Goal: Information Seeking & Learning: Check status

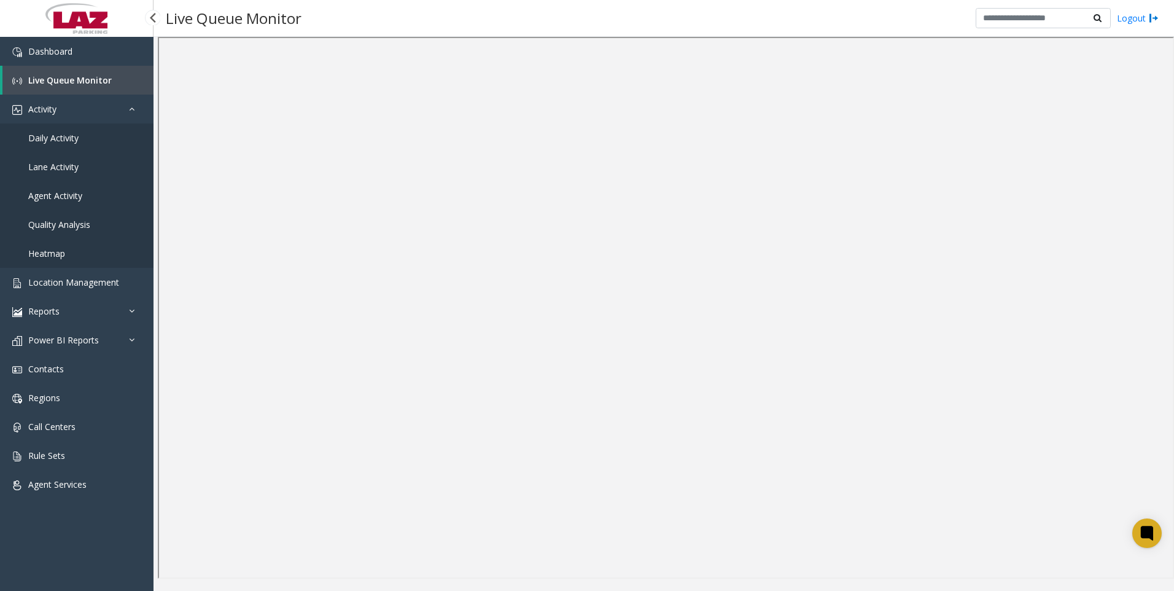
click at [61, 192] on span "Agent Activity" at bounding box center [55, 196] width 54 height 12
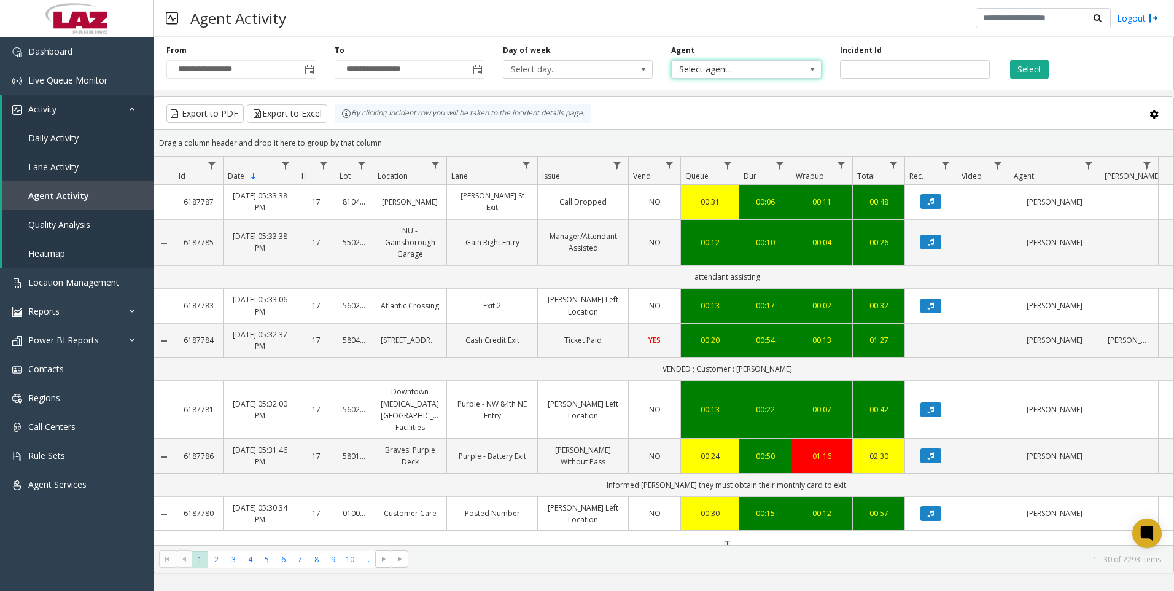
click at [742, 73] on span "Select agent..." at bounding box center [731, 69] width 119 height 17
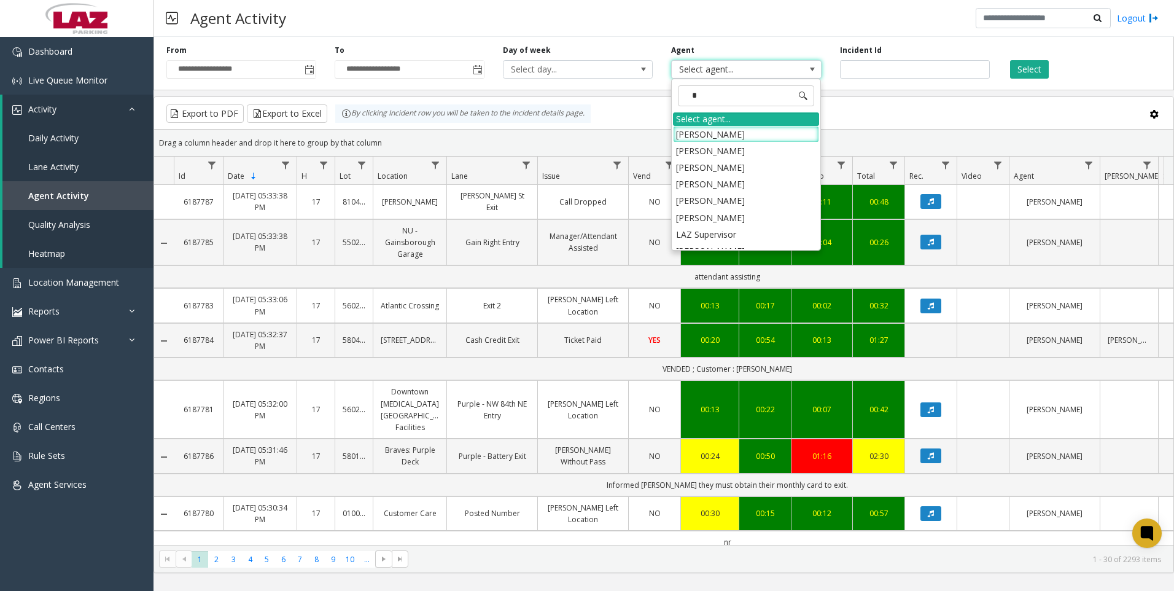
type input "**"
click at [726, 233] on li "[PERSON_NAME]" at bounding box center [746, 234] width 146 height 17
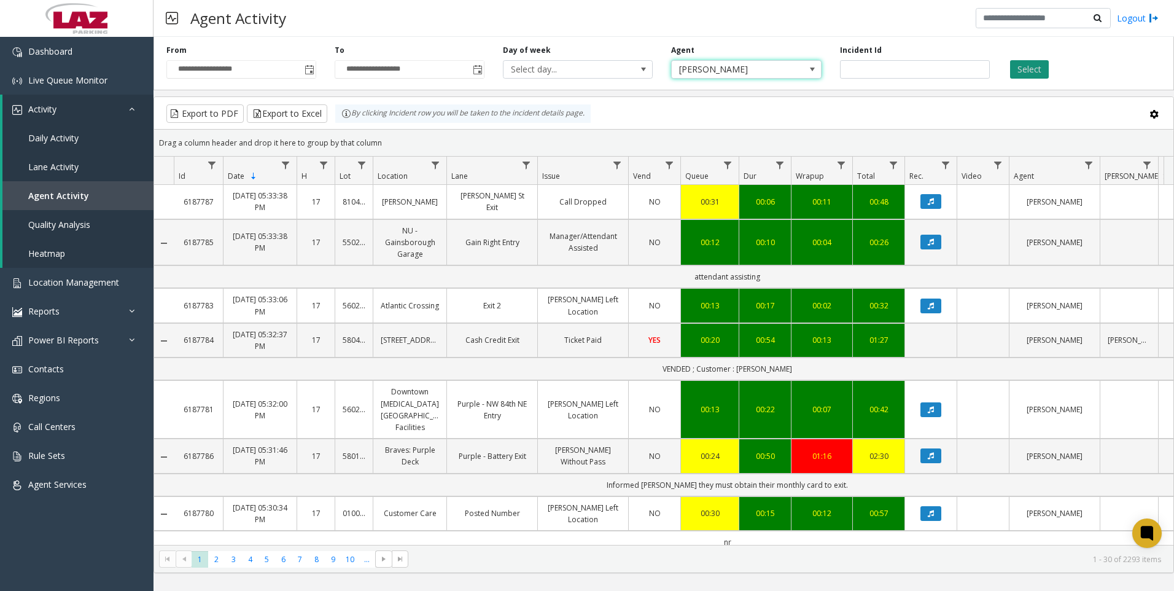
click at [1031, 64] on button "Select" at bounding box center [1029, 69] width 39 height 18
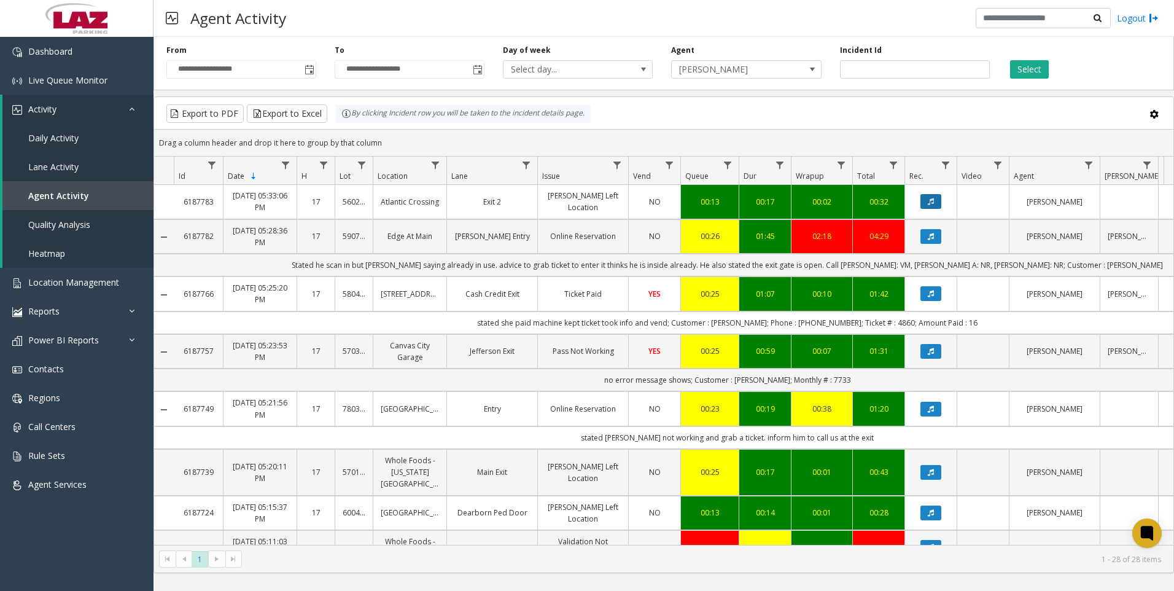
click at [934, 203] on button "Data table" at bounding box center [930, 201] width 21 height 15
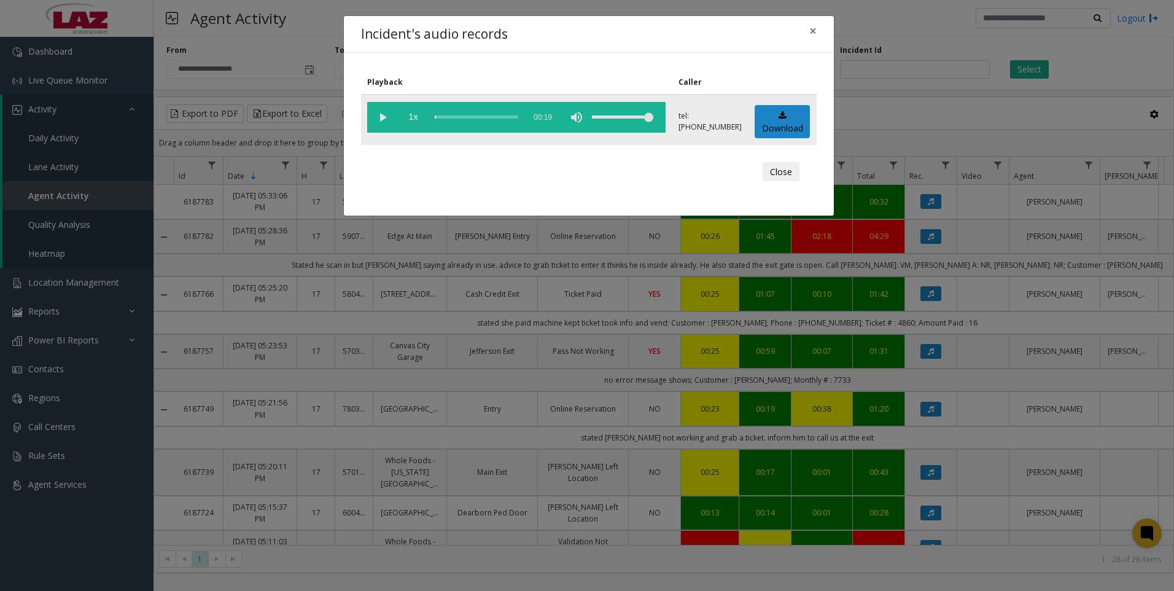
click at [382, 115] on vg-play-pause at bounding box center [382, 117] width 31 height 31
click at [785, 169] on button "Close" at bounding box center [781, 172] width 37 height 20
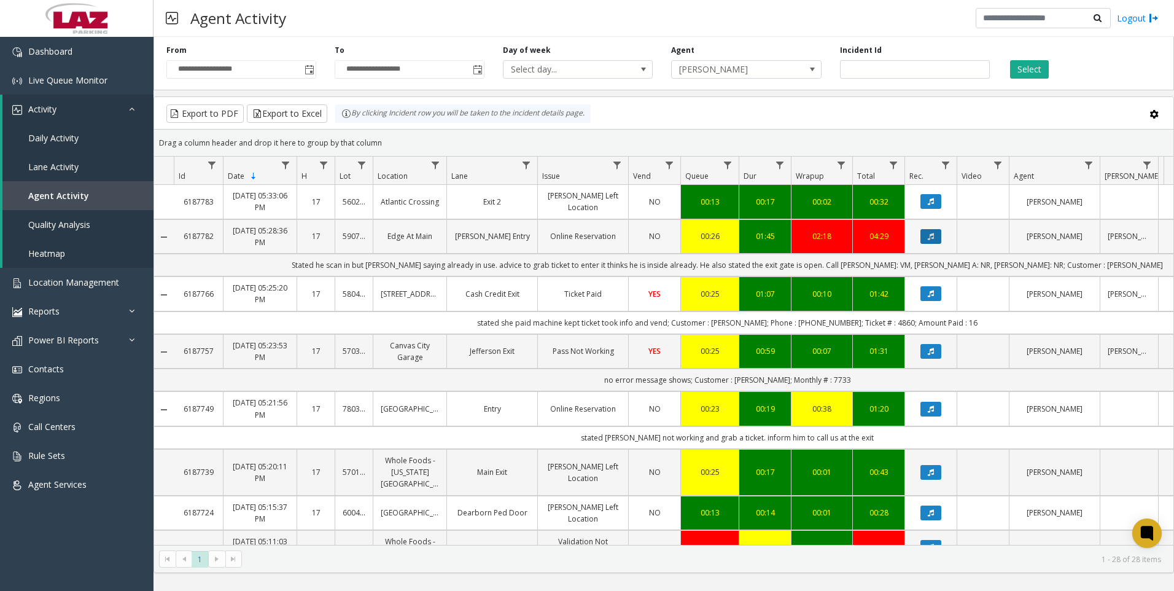
click at [930, 239] on icon "Data table" at bounding box center [931, 236] width 6 height 7
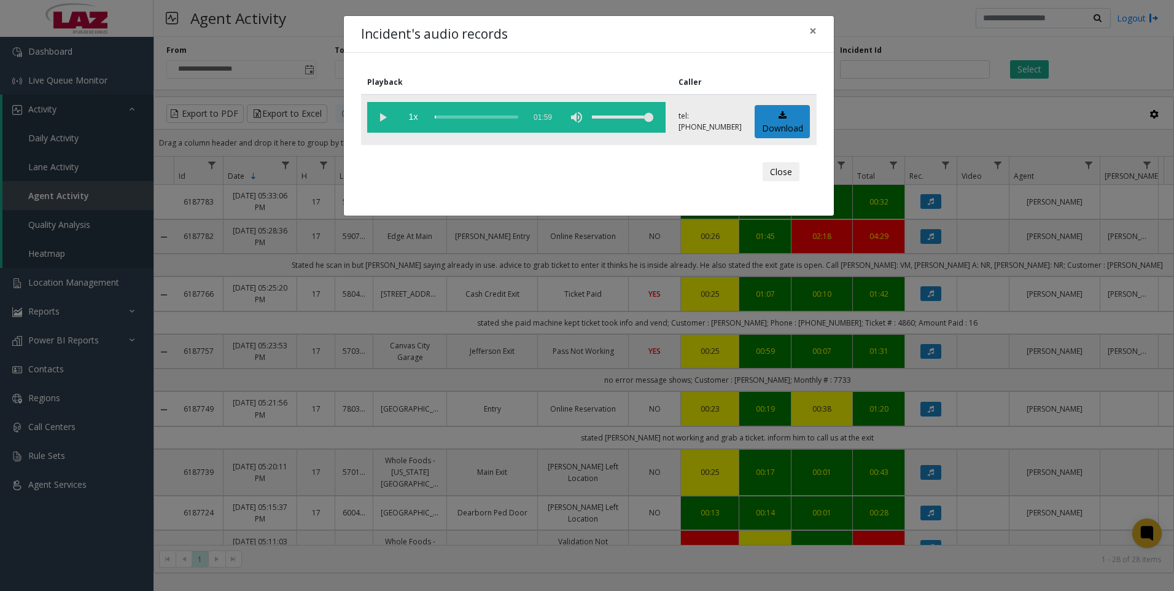
click at [377, 116] on vg-play-pause at bounding box center [382, 117] width 31 height 31
click at [783, 173] on button "Close" at bounding box center [781, 172] width 37 height 20
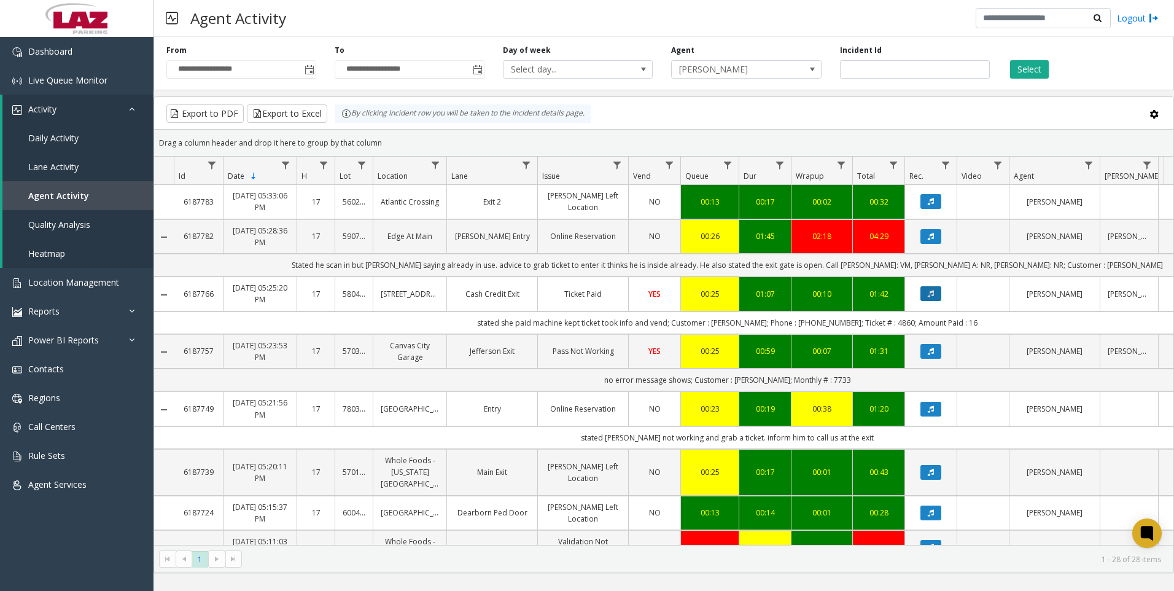
click at [933, 291] on icon "Data table" at bounding box center [931, 293] width 6 height 7
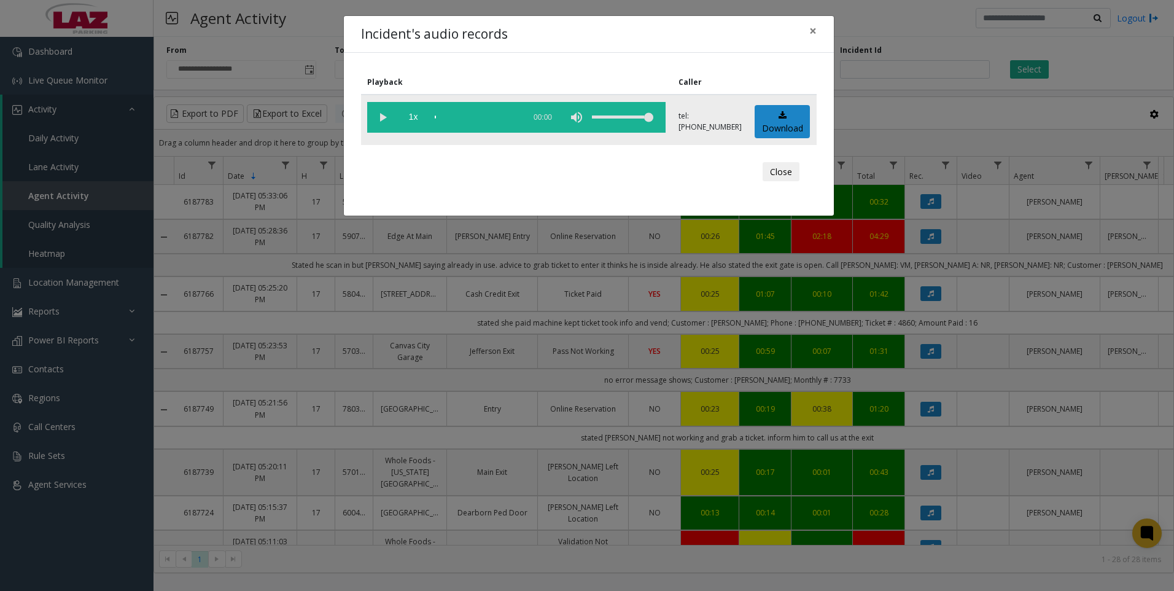
click at [377, 115] on vg-play-pause at bounding box center [382, 117] width 31 height 31
click at [641, 117] on div "volume level" at bounding box center [622, 117] width 61 height 31
click at [627, 117] on div "volume level" at bounding box center [622, 117] width 61 height 31
click at [620, 115] on div "volume level" at bounding box center [622, 117] width 61 height 31
click at [781, 171] on button "Close" at bounding box center [781, 172] width 37 height 20
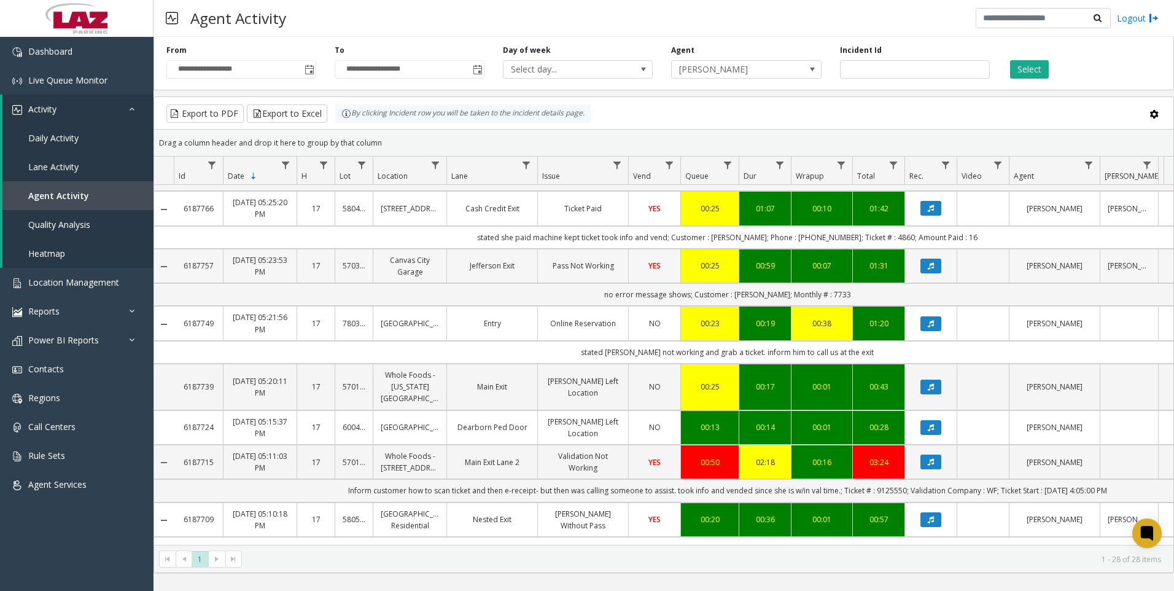
scroll to position [123, 0]
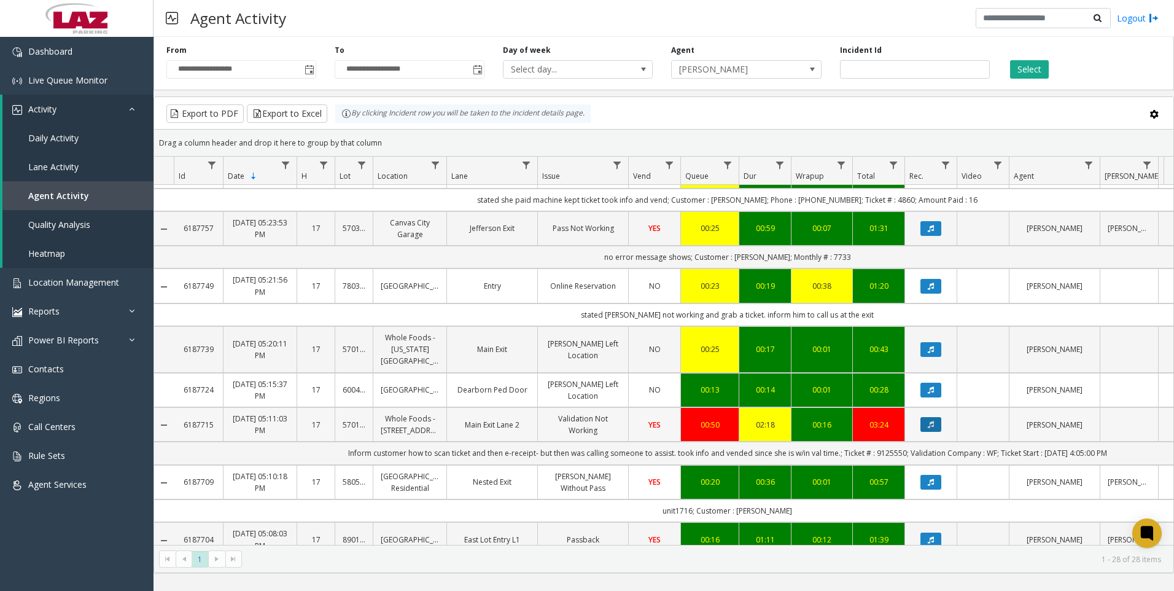
click at [929, 417] on button "Data table" at bounding box center [930, 424] width 21 height 15
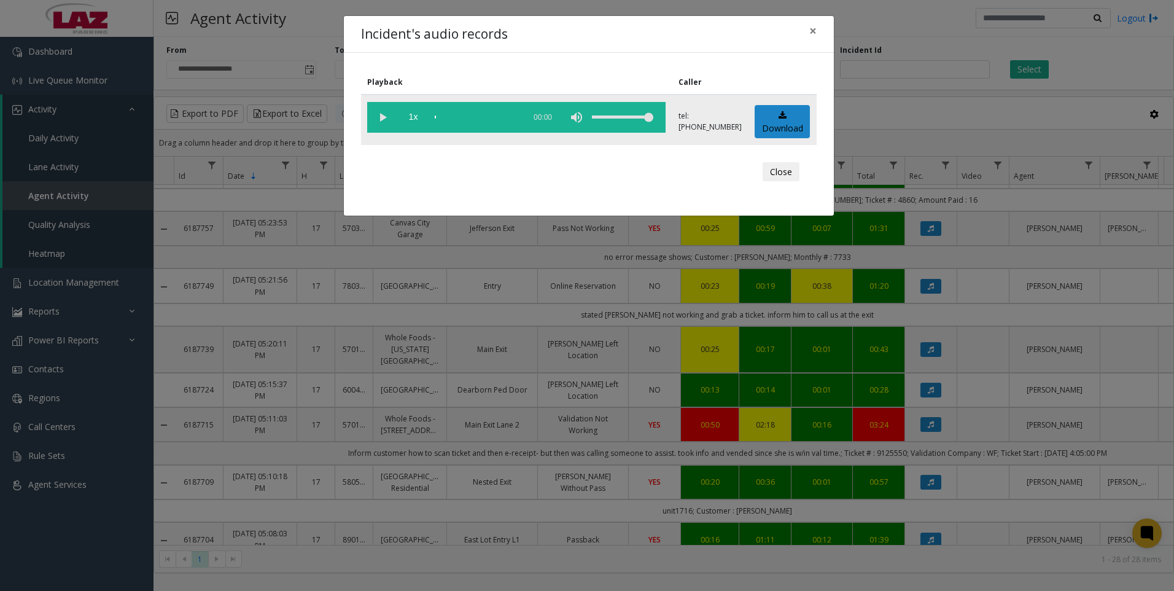
click at [377, 113] on vg-play-pause at bounding box center [382, 117] width 31 height 31
click at [781, 172] on button "Close" at bounding box center [781, 172] width 37 height 20
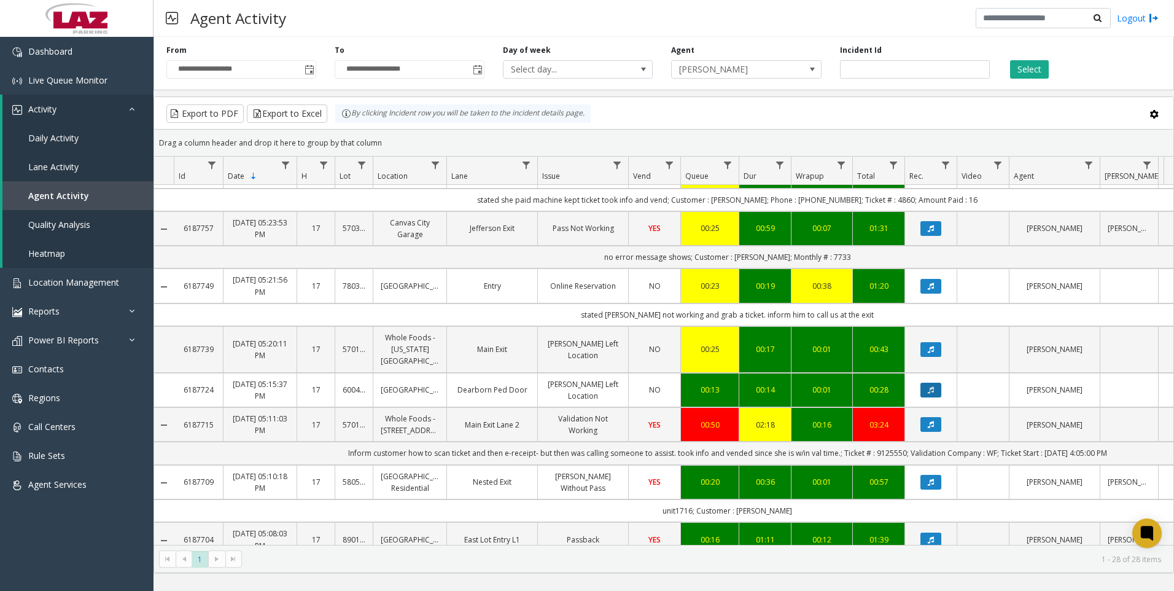
click at [931, 386] on icon "Data table" at bounding box center [931, 389] width 6 height 7
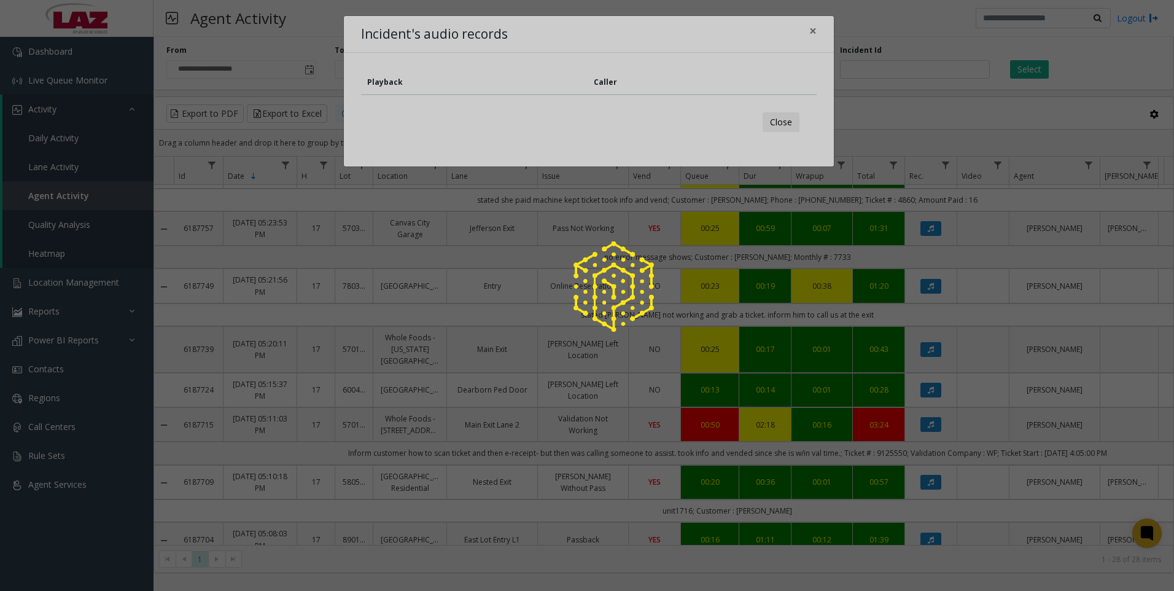
click at [777, 125] on div at bounding box center [587, 295] width 1174 height 591
click at [813, 31] on div at bounding box center [587, 295] width 1174 height 591
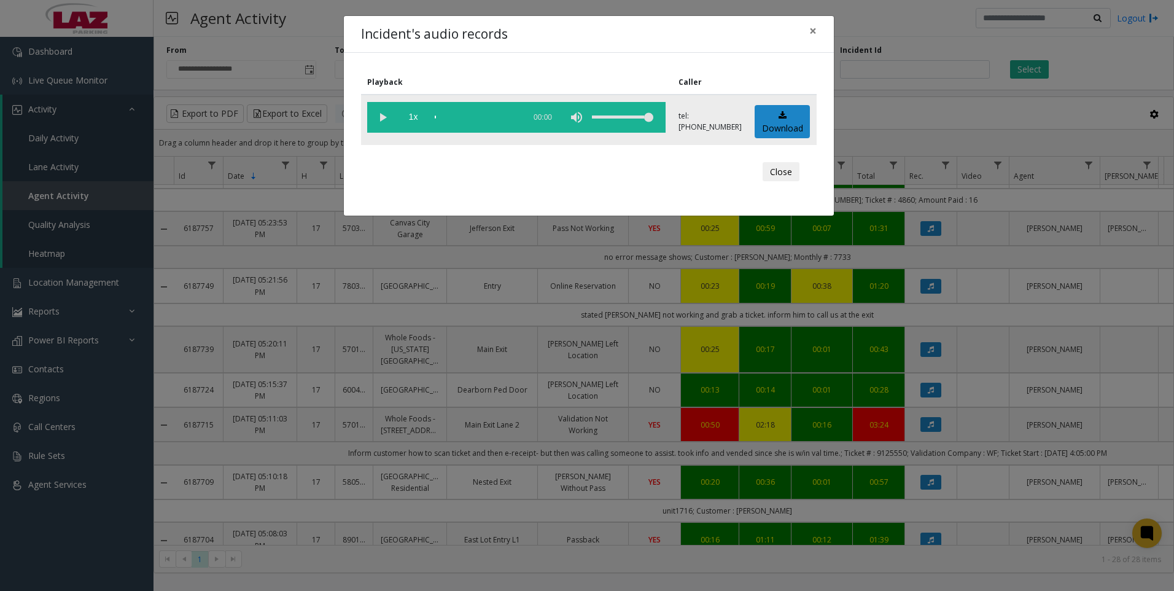
click at [379, 119] on vg-play-pause at bounding box center [382, 117] width 31 height 31
click at [631, 117] on div "volume level" at bounding box center [622, 117] width 61 height 31
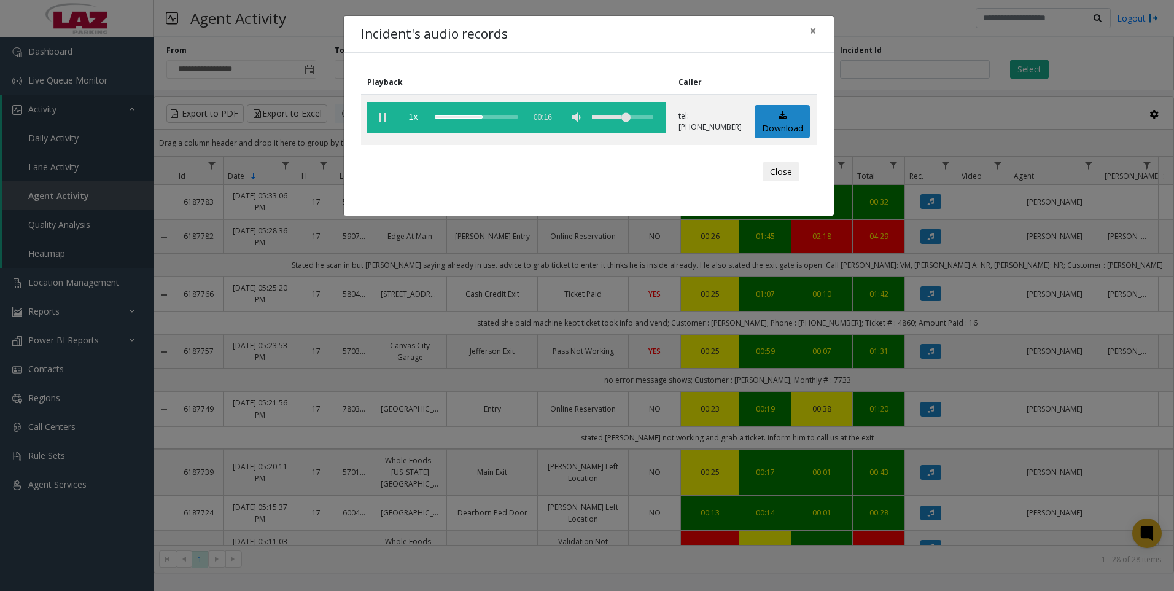
scroll to position [123, 0]
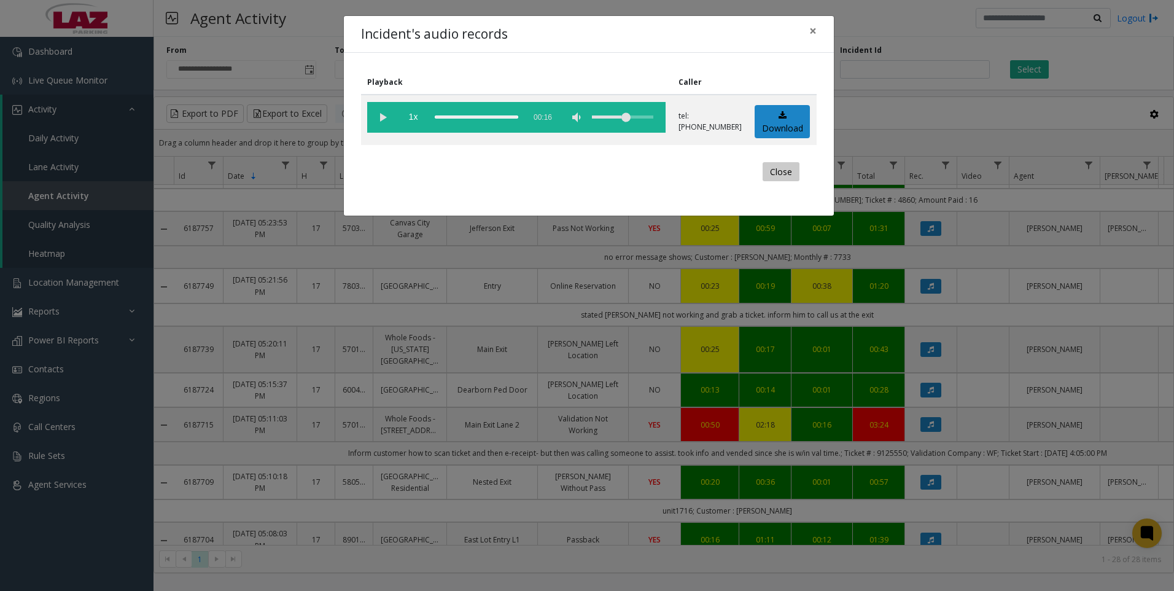
click at [771, 177] on button "Close" at bounding box center [781, 172] width 37 height 20
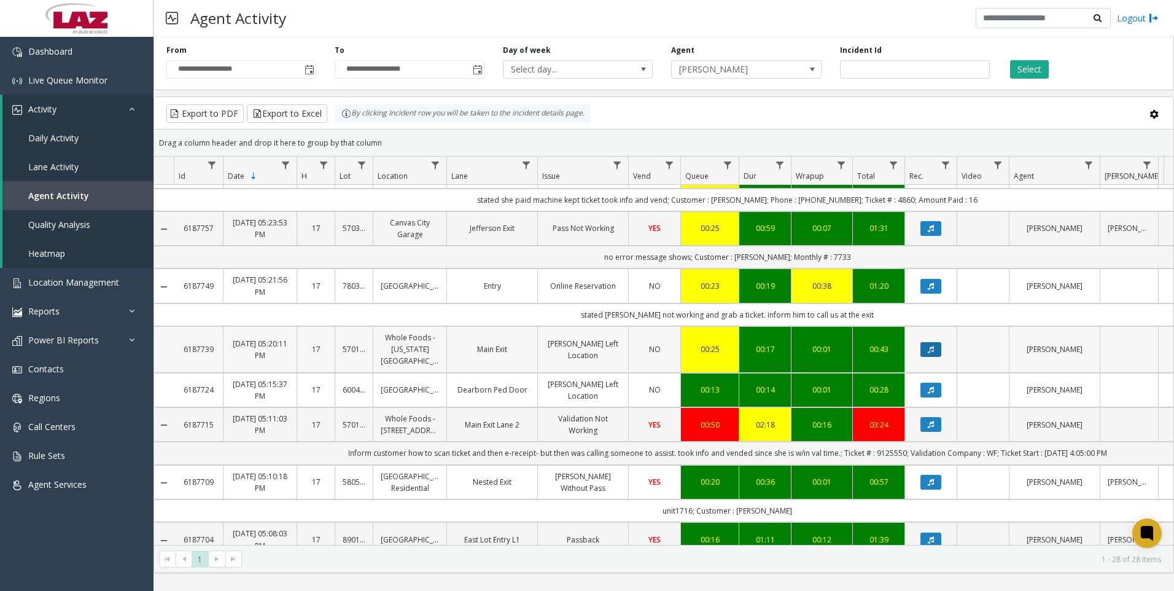
click at [928, 346] on icon "Data table" at bounding box center [931, 349] width 6 height 7
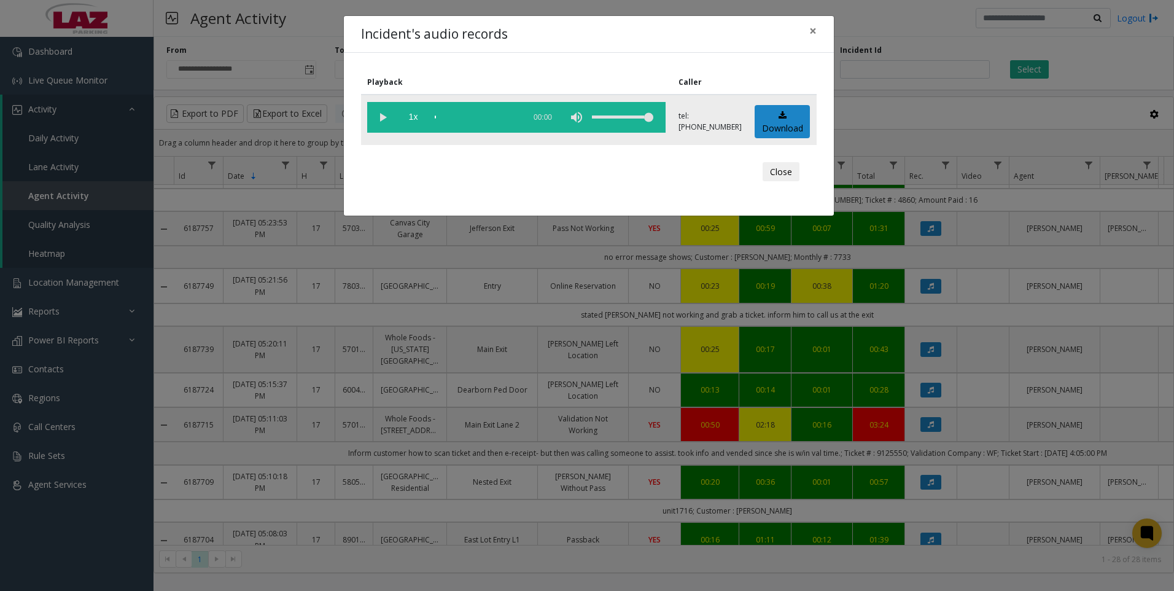
click at [381, 120] on vg-play-pause at bounding box center [382, 117] width 31 height 31
click at [633, 114] on div "volume level" at bounding box center [622, 117] width 61 height 31
click at [784, 169] on button "Close" at bounding box center [781, 172] width 37 height 20
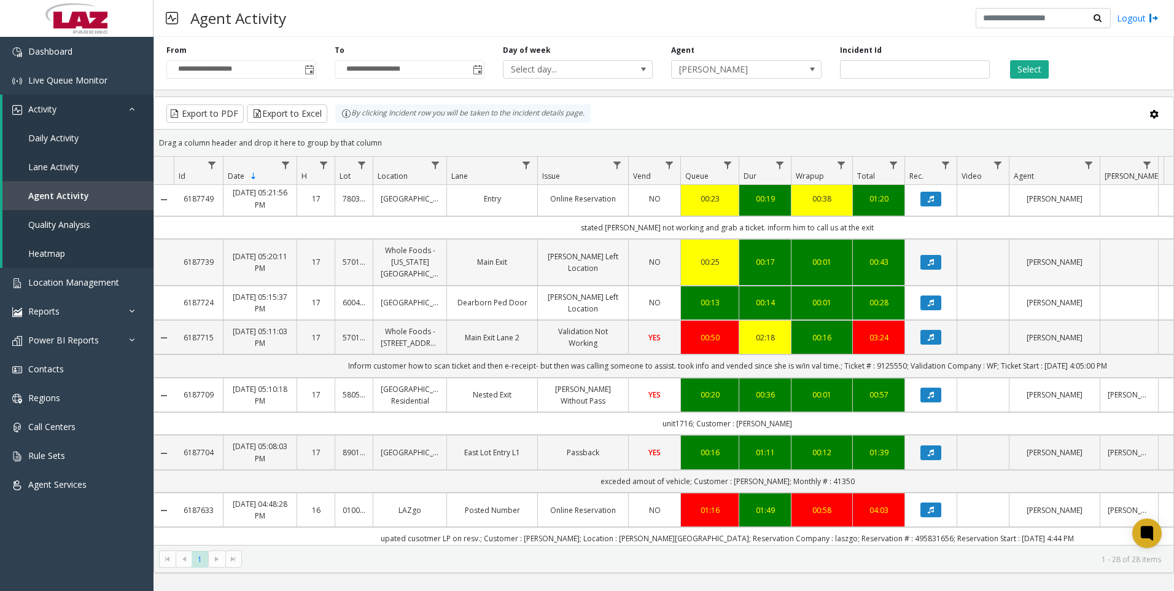
scroll to position [246, 0]
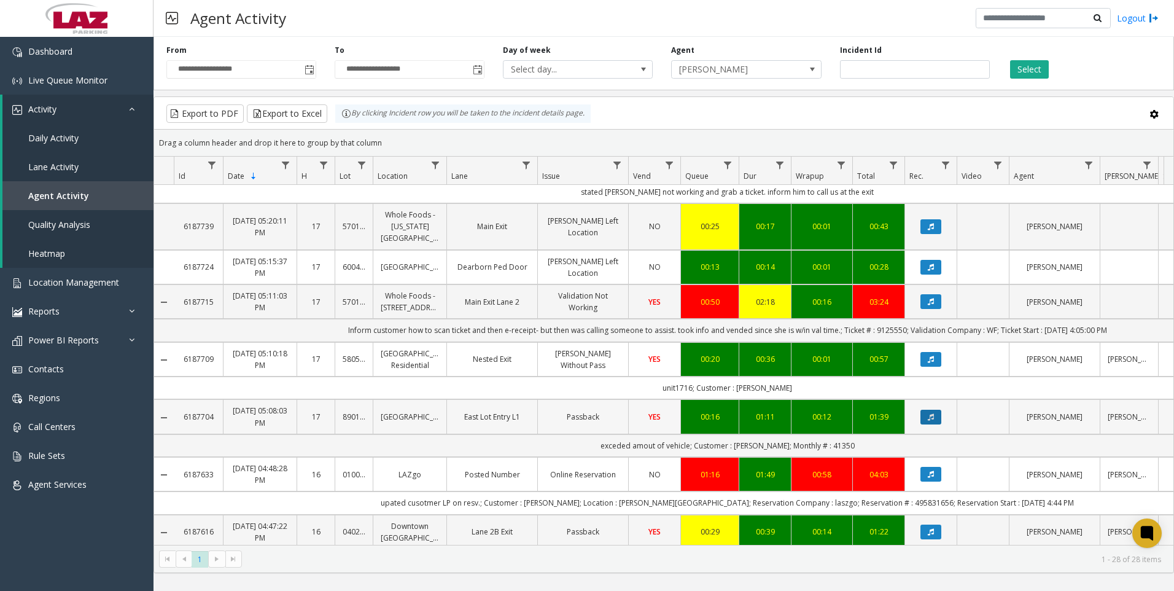
click at [938, 410] on button "Data table" at bounding box center [930, 417] width 21 height 15
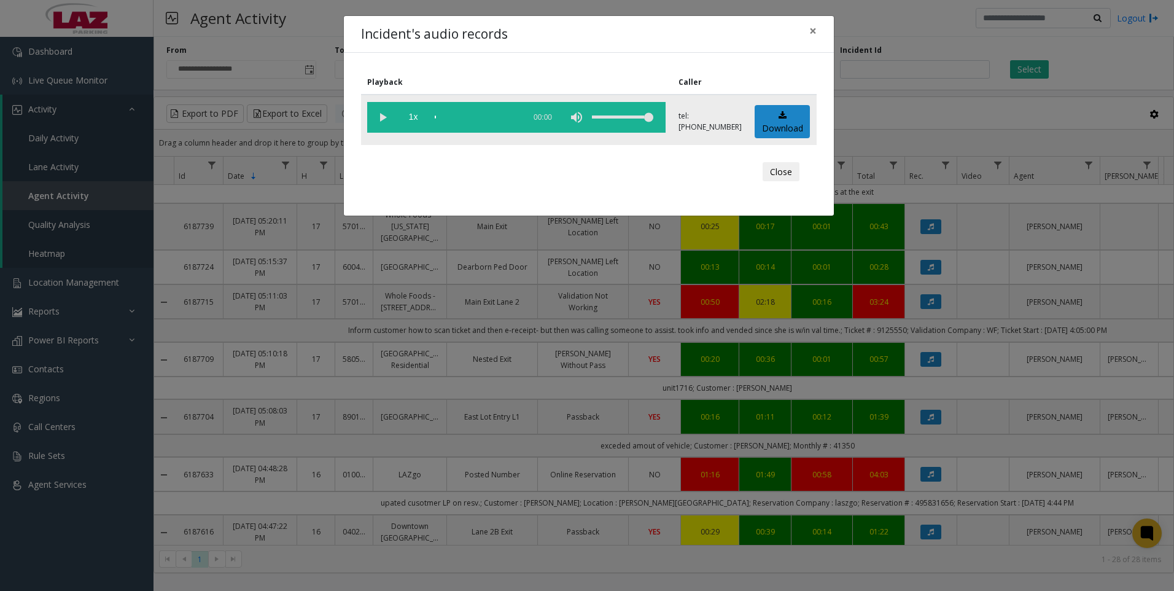
click at [377, 115] on vg-play-pause at bounding box center [382, 117] width 31 height 31
click at [386, 117] on vg-play-pause at bounding box center [382, 117] width 31 height 31
click at [780, 170] on button "Close" at bounding box center [781, 172] width 37 height 20
